Goal: Contribute content

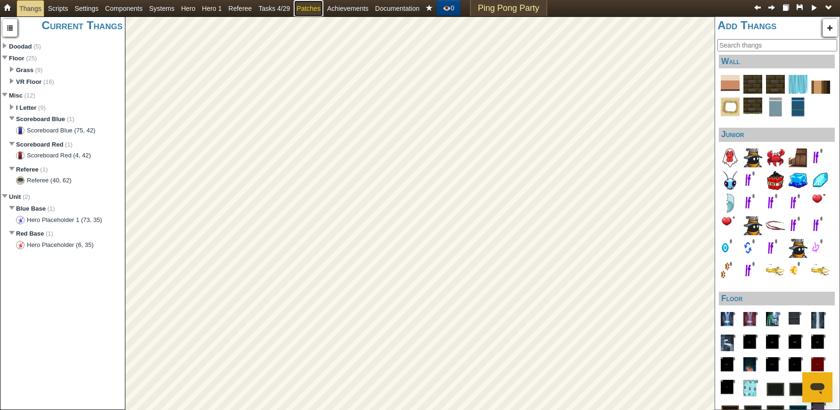
click at [305, 8] on span "Patches" at bounding box center [309, 9] width 24 height 8
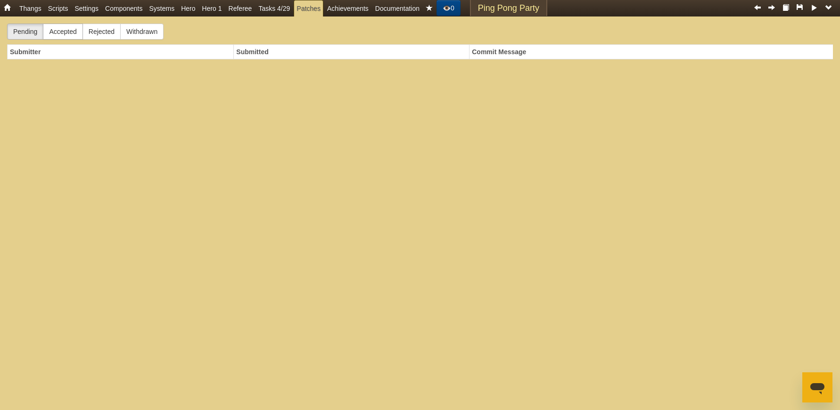
click at [72, 36] on label "Accepted" at bounding box center [63, 32] width 40 height 16
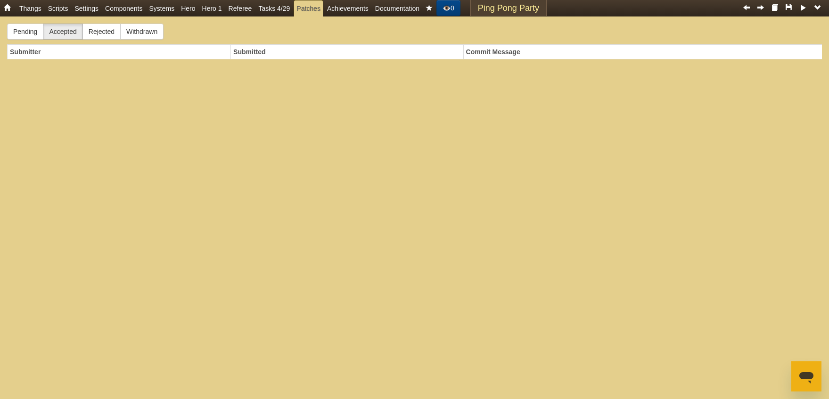
click at [109, 36] on label "Rejected" at bounding box center [102, 32] width 38 height 16
click at [149, 32] on span "Withdrawn" at bounding box center [141, 32] width 31 height 8
click at [72, 31] on span "Accepted" at bounding box center [62, 32] width 27 height 8
click at [49, 30] on span "Accepted" at bounding box center [62, 32] width 27 height 8
click at [32, 35] on label "Pending" at bounding box center [25, 32] width 36 height 16
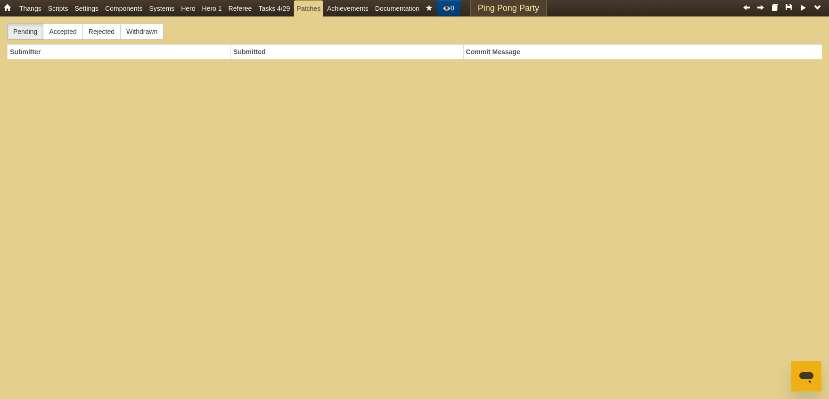
click at [20, 243] on div "Pending Accepted Rejected Withdrawn Submitter Submitted Commit Message" at bounding box center [420, 208] width 826 height 369
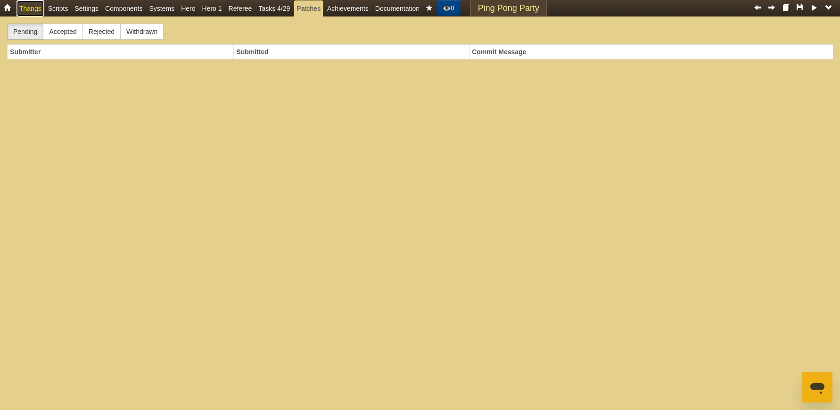
click at [32, 11] on link "Thangs" at bounding box center [31, 8] width 28 height 17
